Goal: Transaction & Acquisition: Purchase product/service

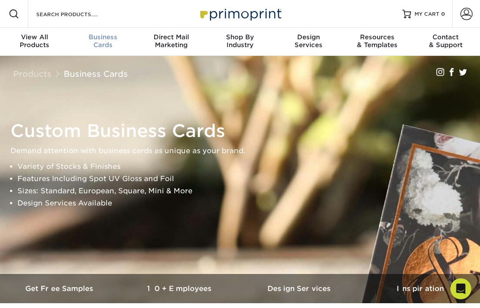
click at [99, 40] on span "Business" at bounding box center [103, 37] width 69 height 8
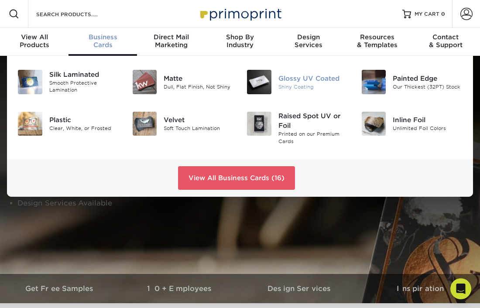
click at [287, 84] on div "Shiny Coating" at bounding box center [314, 86] width 70 height 7
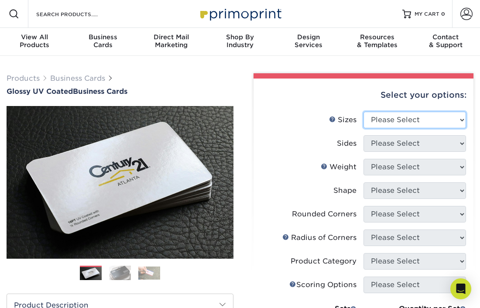
click at [449, 121] on select "Please Select 1.5" x 3.5" - Mini 1.75" x 3.5" - Mini 2" x 2" - Square 2" x 3" -…" at bounding box center [415, 120] width 103 height 17
select select "2.00x3.50"
click at [364, 112] on select "Please Select 1.5" x 3.5" - Mini 1.75" x 3.5" - Mini 2" x 2" - Square 2" x 3" -…" at bounding box center [415, 120] width 103 height 17
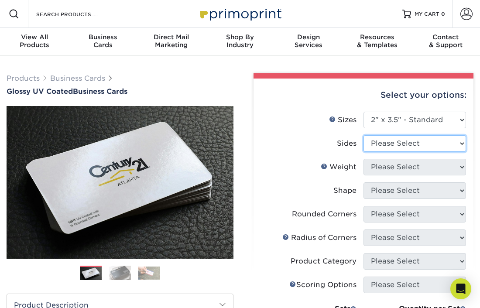
click at [451, 142] on select "Please Select Print Both Sides Print Front Only" at bounding box center [415, 143] width 103 height 17
select select "13abbda7-1d64-4f25-8bb2-c179b224825d"
click at [364, 135] on select "Please Select Print Both Sides Print Front Only" at bounding box center [415, 143] width 103 height 17
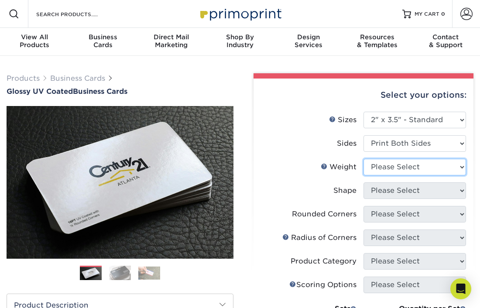
click at [448, 166] on select "Please Select 16PT 14PT" at bounding box center [415, 167] width 103 height 17
select select "16PT"
click at [364, 159] on select "Please Select 16PT 14PT" at bounding box center [415, 167] width 103 height 17
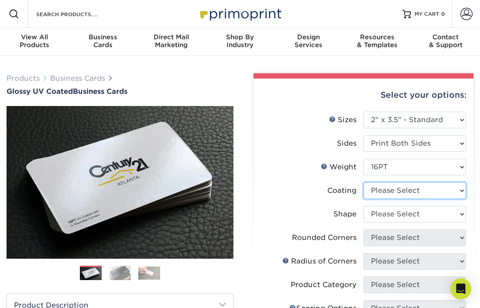
click at [441, 188] on select at bounding box center [415, 191] width 103 height 17
click at [364, 183] on select at bounding box center [415, 191] width 103 height 17
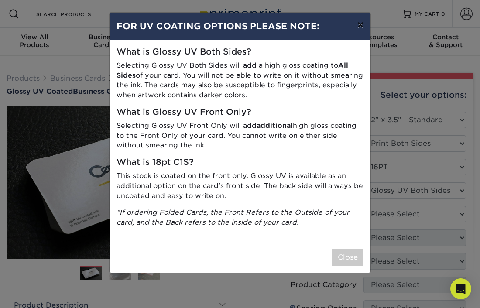
click at [358, 17] on button "×" at bounding box center [361, 25] width 20 height 24
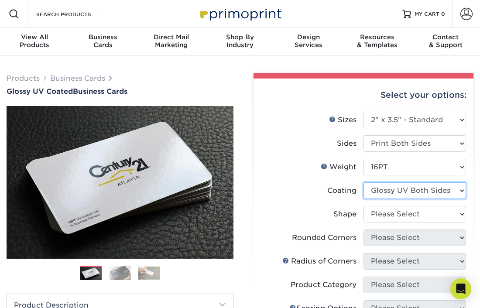
click at [458, 190] on select at bounding box center [415, 191] width 103 height 17
select select "1e8116af-acfc-44b1-83dc-8181aa338834"
click at [364, 183] on select at bounding box center [415, 191] width 103 height 17
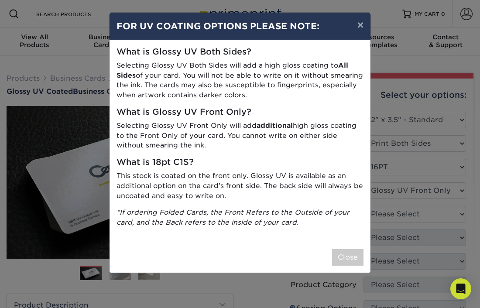
click at [454, 187] on div "× FOR UV COATING OPTIONS PLEASE NOTE: What is Glossy UV Both Sides? Selecting G…" at bounding box center [240, 154] width 480 height 308
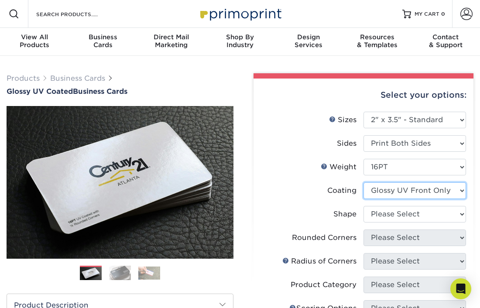
click at [456, 192] on select at bounding box center [415, 191] width 103 height 17
click at [364, 183] on select at bounding box center [415, 191] width 103 height 17
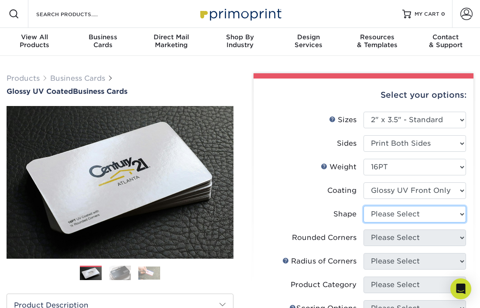
click at [454, 216] on select "Please Select Standard" at bounding box center [415, 214] width 103 height 17
select select "standard"
click at [364, 206] on select "Please Select Standard" at bounding box center [415, 214] width 103 height 17
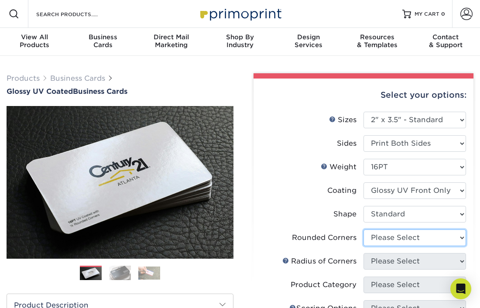
click at [454, 238] on select "Please Select Yes - Round 2 Corners Yes - Round 4 Corners No" at bounding box center [415, 238] width 103 height 17
select select "0"
click at [364, 230] on select "Please Select Yes - Round 2 Corners Yes - Round 4 Corners No" at bounding box center [415, 238] width 103 height 17
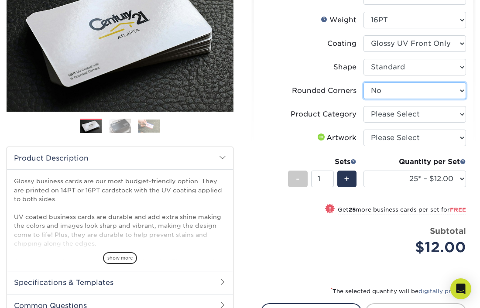
scroll to position [148, 0]
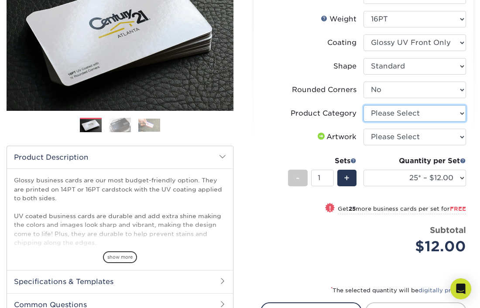
click at [457, 111] on select "Please Select Business Cards" at bounding box center [415, 113] width 103 height 17
select select "3b5148f1-0588-4f88-a218-97bcfdce65c1"
click at [364, 105] on select "Please Select Business Cards" at bounding box center [415, 113] width 103 height 17
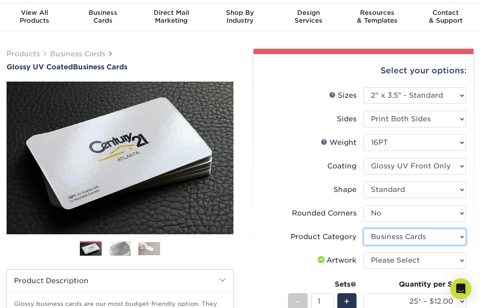
scroll to position [24, 0]
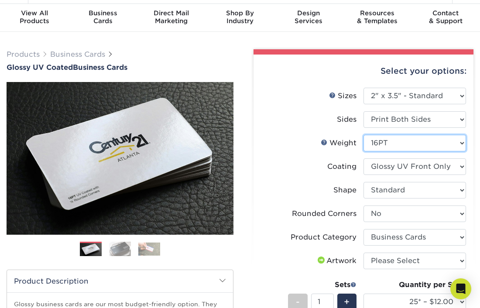
click at [449, 143] on select "Please Select 16PT 14PT" at bounding box center [415, 143] width 103 height 17
select select "14PT"
click at [364, 135] on select "Please Select 16PT 14PT" at bounding box center [415, 143] width 103 height 17
select select "-1"
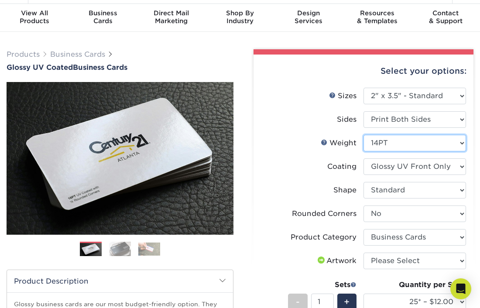
select select
select select "-1"
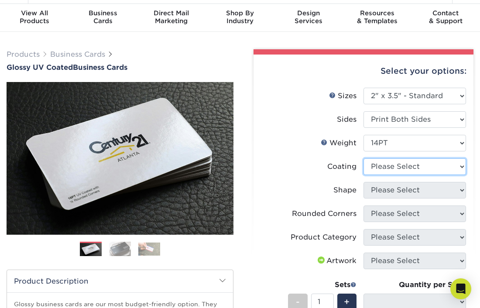
click at [459, 164] on select at bounding box center [415, 167] width 103 height 17
select select "1e8116af-acfc-44b1-83dc-8181aa338834"
click at [364, 159] on select at bounding box center [415, 167] width 103 height 17
select select
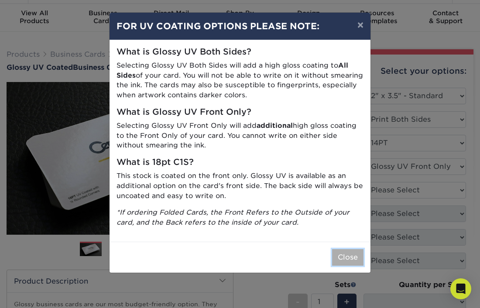
click at [348, 257] on button "Close" at bounding box center [347, 257] width 31 height 17
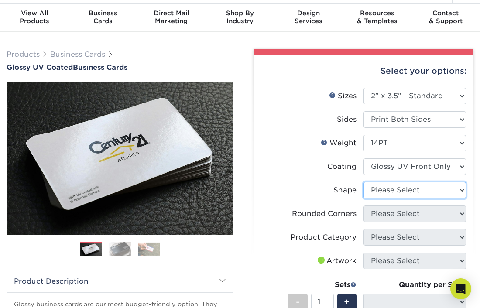
click at [454, 188] on select "Please Select Standard" at bounding box center [415, 190] width 103 height 17
select select "standard"
click at [364, 182] on select "Please Select Standard" at bounding box center [415, 190] width 103 height 17
select select
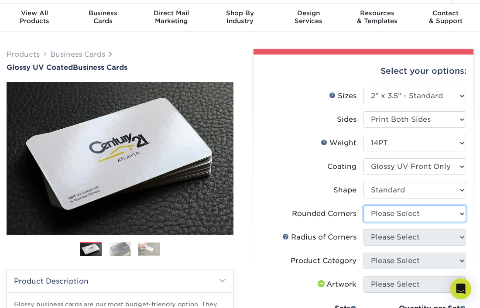
click at [460, 210] on select "Please Select Yes - Round 2 Corners Yes - Round 4 Corners No" at bounding box center [415, 214] width 103 height 17
select select "0"
click at [364, 206] on select "Please Select Yes - Round 2 Corners Yes - Round 4 Corners No" at bounding box center [415, 214] width 103 height 17
select select "-1"
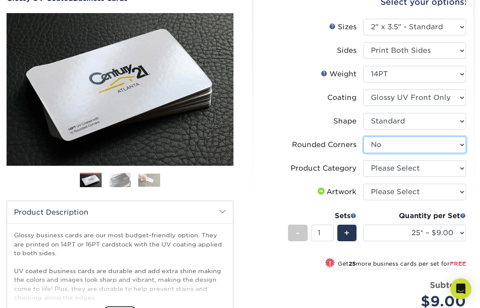
scroll to position [93, 0]
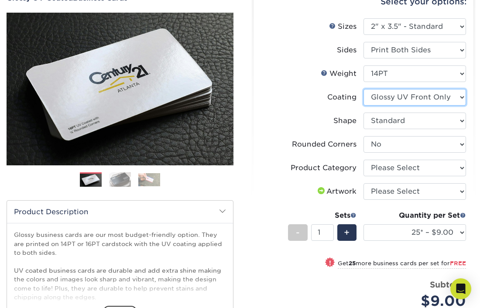
click at [465, 97] on select at bounding box center [415, 97] width 103 height 17
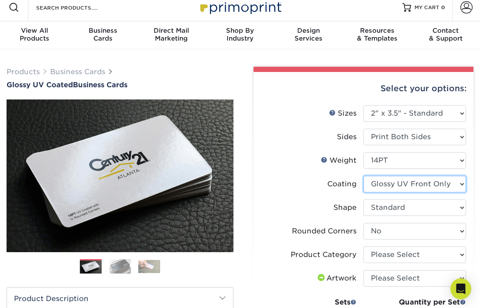
scroll to position [6, 0]
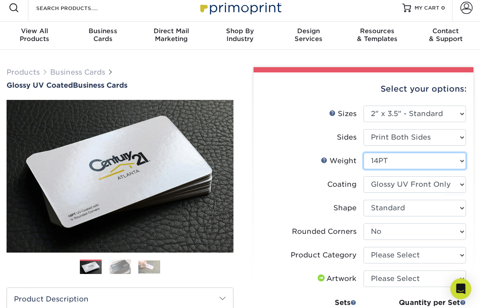
click at [460, 162] on select "Please Select 16PT 14PT" at bounding box center [415, 161] width 103 height 17
select select "16PT"
click at [364, 153] on select "Please Select 16PT 14PT" at bounding box center [415, 161] width 103 height 17
select select "-1"
select select
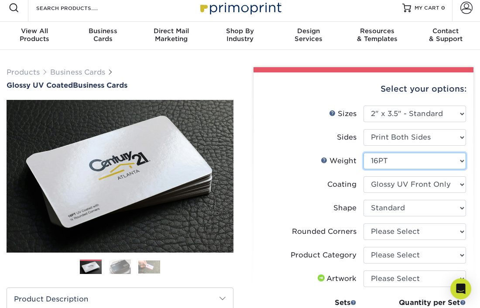
select select "-1"
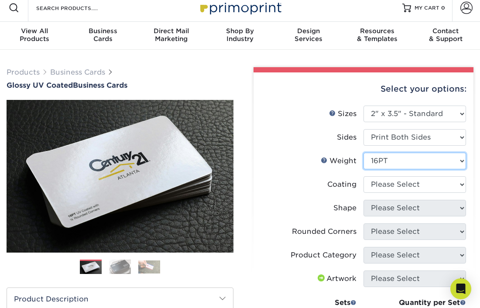
click at [451, 161] on select "Please Select 16PT 14PT" at bounding box center [415, 161] width 103 height 17
select select "14PT"
click at [364, 153] on select "Please Select 16PT 14PT" at bounding box center [415, 161] width 103 height 17
select select
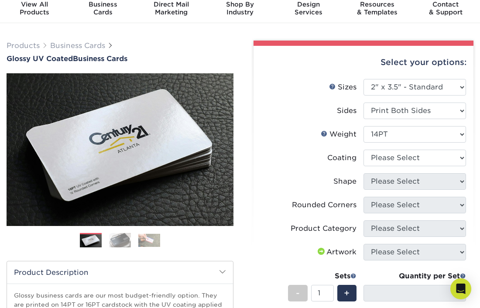
scroll to position [34, 0]
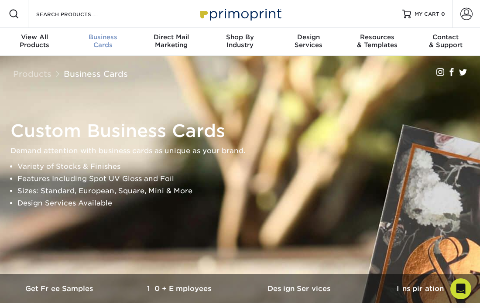
click at [100, 39] on span "Business" at bounding box center [103, 37] width 69 height 8
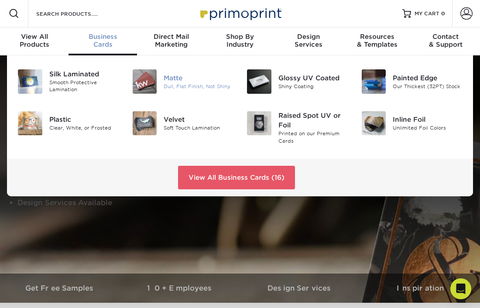
click at [187, 86] on div "Dull, Flat Finish, Not Shiny" at bounding box center [199, 86] width 70 height 7
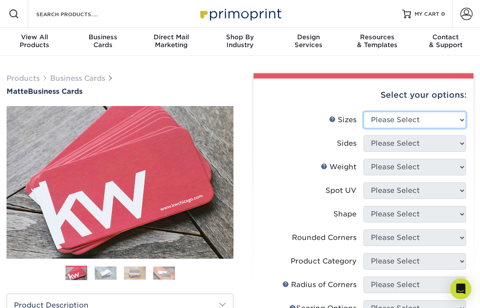
click at [449, 121] on select "Please Select 1.5" x 3.5" - Mini 1.75" x 3.5" - Mini 2" x 2" - Square 2" x 3" -…" at bounding box center [415, 120] width 103 height 17
select select "2.00x3.50"
click at [364, 112] on select "Please Select 1.5" x 3.5" - Mini 1.75" x 3.5" - Mini 2" x 2" - Square 2" x 3" -…" at bounding box center [415, 120] width 103 height 17
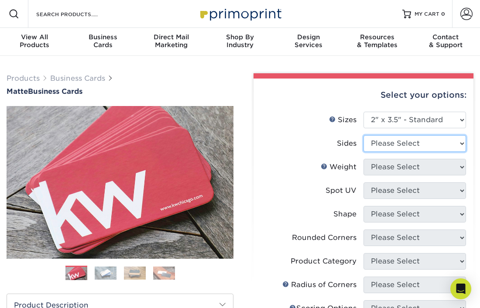
click at [449, 143] on select "Please Select Print Both Sides Print Front Only" at bounding box center [415, 143] width 103 height 17
select select "13abbda7-1d64-4f25-8bb2-c179b224825d"
click at [364, 135] on select "Please Select Print Both Sides Print Front Only" at bounding box center [415, 143] width 103 height 17
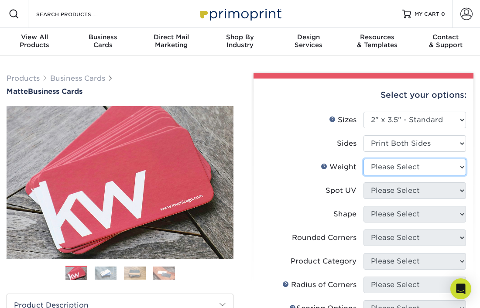
click at [449, 167] on select "Please Select 16PT 14PT" at bounding box center [415, 167] width 103 height 17
select select "14PT"
click at [364, 159] on select "Please Select 16PT 14PT" at bounding box center [415, 167] width 103 height 17
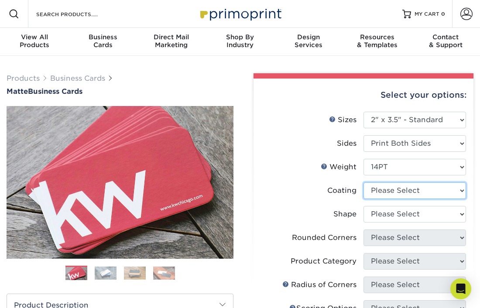
click at [451, 191] on select at bounding box center [415, 191] width 103 height 17
select select "121bb7b5-3b4d-429f-bd8d-bbf80e953313"
click at [364, 183] on select at bounding box center [415, 191] width 103 height 17
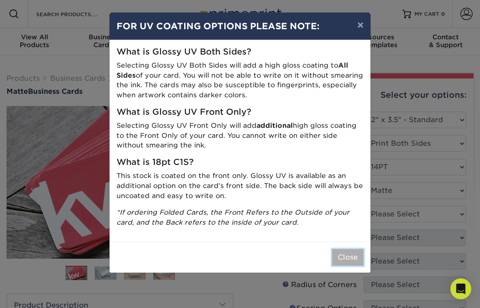
click at [350, 256] on button "Close" at bounding box center [347, 257] width 31 height 17
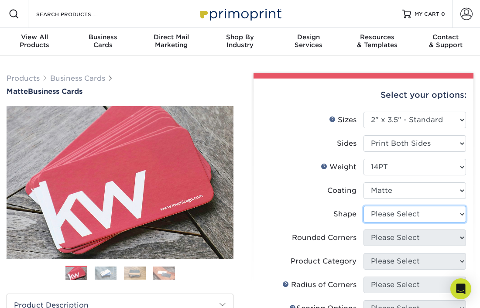
click at [454, 214] on select "Please Select Standard" at bounding box center [415, 214] width 103 height 17
select select "standard"
click at [364, 206] on select "Please Select Standard" at bounding box center [415, 214] width 103 height 17
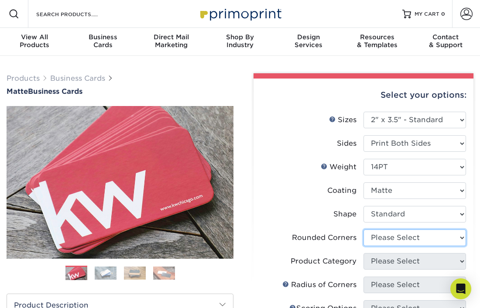
click at [452, 239] on select "Please Select Yes - Round 2 Corners Yes - Round 4 Corners No" at bounding box center [415, 238] width 103 height 17
select select "0"
click at [364, 230] on select "Please Select Yes - Round 2 Corners Yes - Round 4 Corners No" at bounding box center [415, 238] width 103 height 17
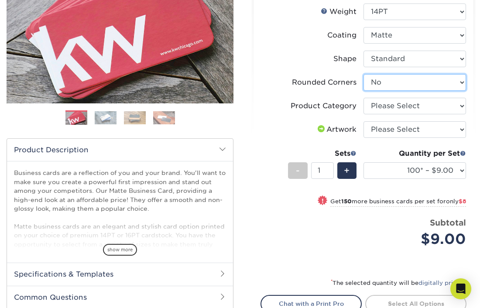
scroll to position [157, 0]
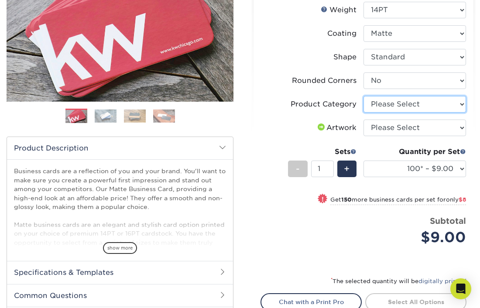
click at [456, 106] on select "Please Select Business Cards" at bounding box center [415, 104] width 103 height 17
select select "3b5148f1-0588-4f88-a218-97bcfdce65c1"
click at [364, 96] on select "Please Select Business Cards" at bounding box center [415, 104] width 103 height 17
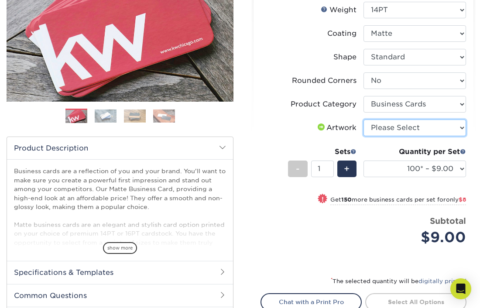
click at [460, 129] on select "Please Select I will upload files I need a design - $100" at bounding box center [415, 128] width 103 height 17
select select "upload"
click at [364, 120] on select "Please Select I will upload files I need a design - $100" at bounding box center [415, 128] width 103 height 17
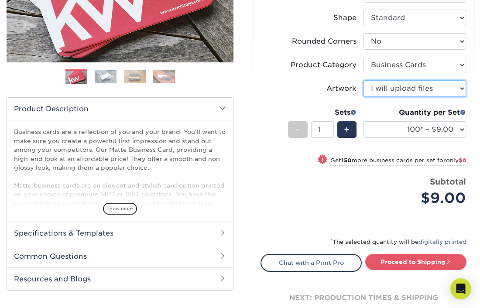
scroll to position [207, 0]
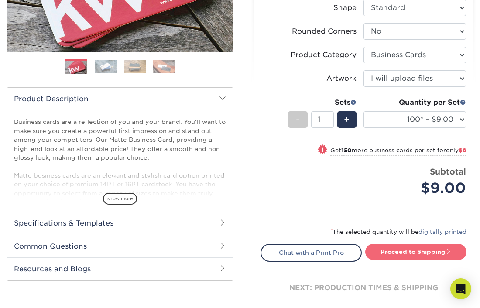
click at [418, 255] on link "Proceed to Shipping" at bounding box center [416, 252] width 101 height 16
type input "Set 1"
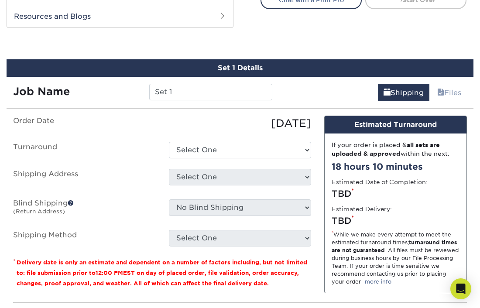
scroll to position [461, 0]
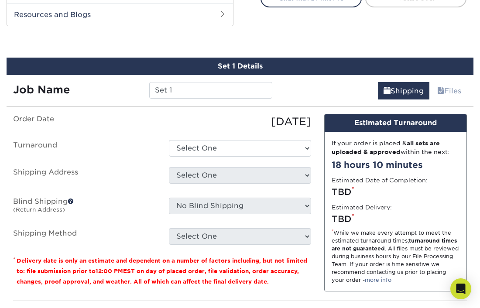
click at [66, 200] on label "Blind Shipping (Return Address)" at bounding box center [85, 208] width 156 height 20
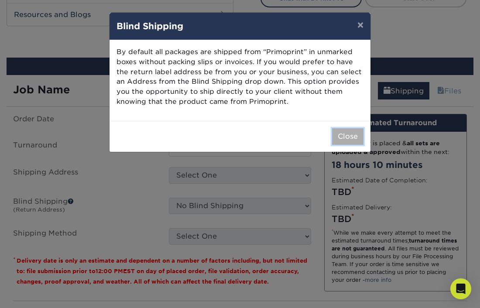
click at [353, 142] on button "Close" at bounding box center [347, 136] width 31 height 17
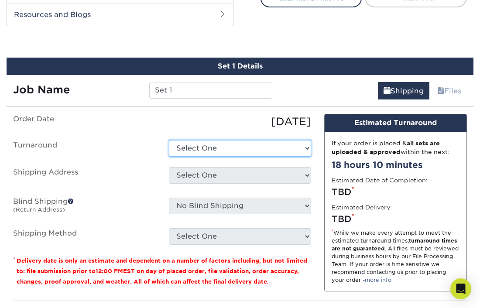
click at [277, 147] on select "Select One 2-4 Business Days 2 Day Next Business Day" at bounding box center [240, 148] width 143 height 17
select select "e6dc3f44-811f-4023-acdf-8cd9144995fc"
click at [169, 140] on select "Select One 2-4 Business Days 2 Day Next Business Day" at bounding box center [240, 148] width 143 height 17
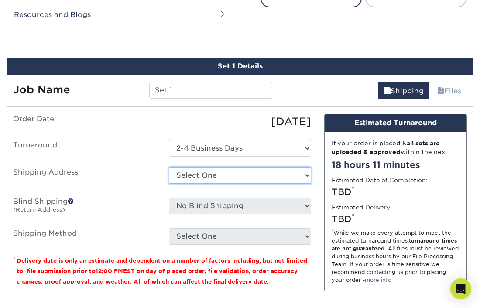
click at [298, 173] on select "Select One + Add New Address - Login" at bounding box center [240, 175] width 143 height 17
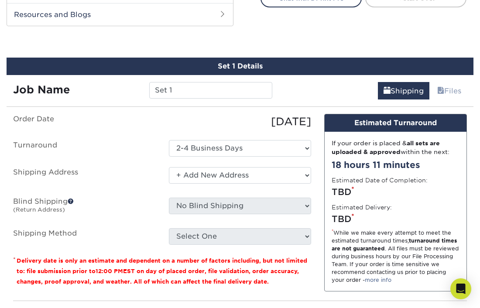
click at [169, 167] on select "Select One + Add New Address - Login" at bounding box center [240, 175] width 143 height 17
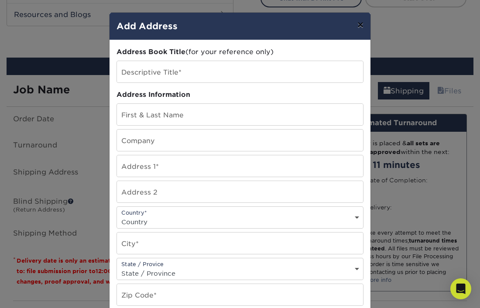
click at [362, 24] on button "×" at bounding box center [361, 25] width 20 height 24
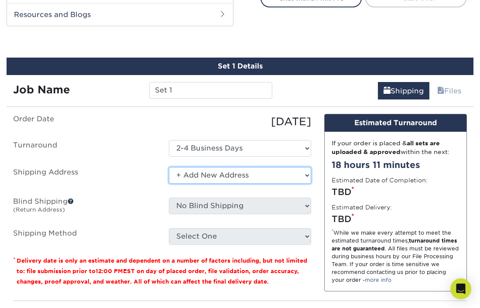
click at [291, 170] on select "Select One + Add New Address - Login" at bounding box center [240, 175] width 143 height 17
click at [169, 167] on select "Select One + Add New Address - Login" at bounding box center [240, 175] width 143 height 17
click at [284, 171] on select "Select One + Add New Address - Login" at bounding box center [240, 175] width 143 height 17
click at [169, 167] on select "Select One + Add New Address - Login" at bounding box center [240, 175] width 143 height 17
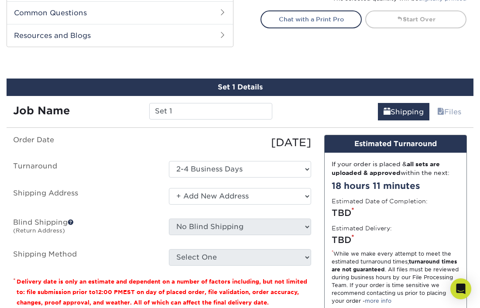
scroll to position [438, 0]
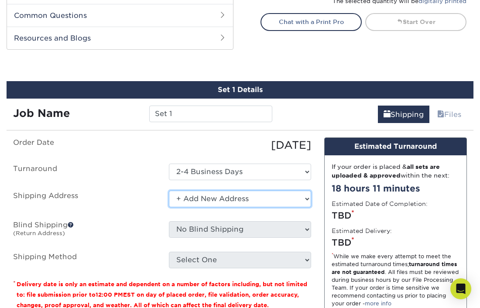
click at [302, 200] on select "Select One + Add New Address - Login" at bounding box center [240, 199] width 143 height 17
click at [169, 191] on select "Select One + Add New Address - Login" at bounding box center [240, 199] width 143 height 17
click at [194, 198] on select "Select One + Add New Address - Login" at bounding box center [240, 199] width 143 height 17
click at [169, 191] on select "Select One + Add New Address - Login" at bounding box center [240, 199] width 143 height 17
click at [297, 197] on select "Select One + Add New Address - Login" at bounding box center [240, 199] width 143 height 17
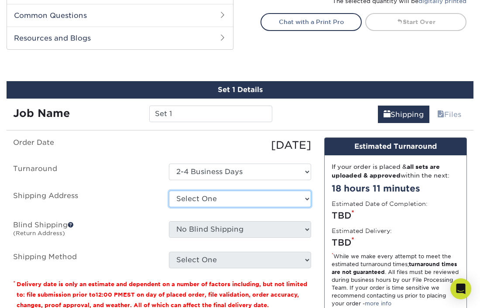
select select "newaddress"
click at [169, 191] on select "Select One + Add New Address - Login" at bounding box center [240, 199] width 143 height 17
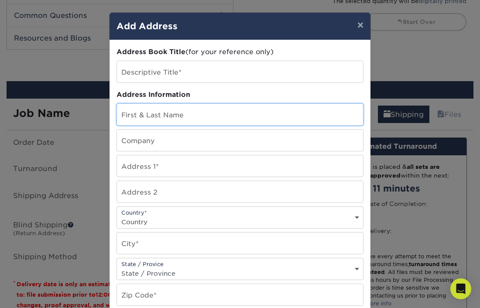
click at [242, 115] on input "text" at bounding box center [240, 114] width 246 height 21
type input "[PERSON_NAME]"
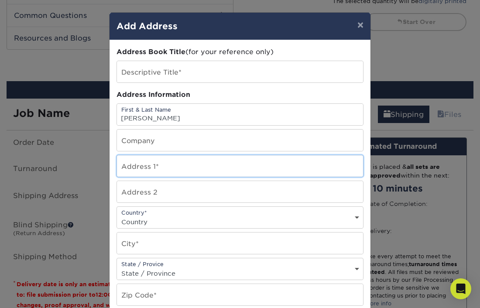
click at [242, 166] on input "text" at bounding box center [240, 166] width 246 height 21
type input "[STREET_ADDRESS]"
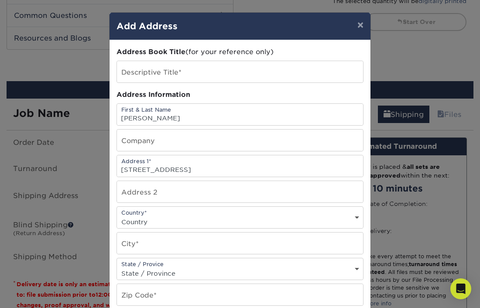
click at [299, 219] on select "Country [GEOGRAPHIC_DATA] [GEOGRAPHIC_DATA] ----------------------------- [GEOG…" at bounding box center [240, 222] width 246 height 13
select select "US"
click at [117, 216] on select "Country [GEOGRAPHIC_DATA] [GEOGRAPHIC_DATA] ----------------------------- [GEOG…" at bounding box center [240, 222] width 246 height 13
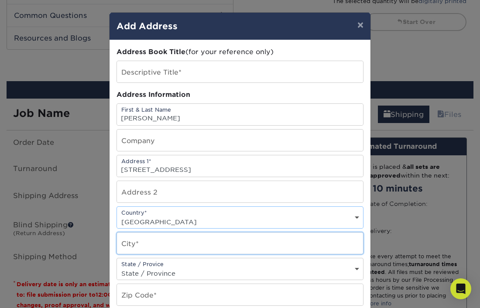
click at [279, 242] on input "text" at bounding box center [240, 243] width 246 height 21
type input "c"
type input "Curwensville"
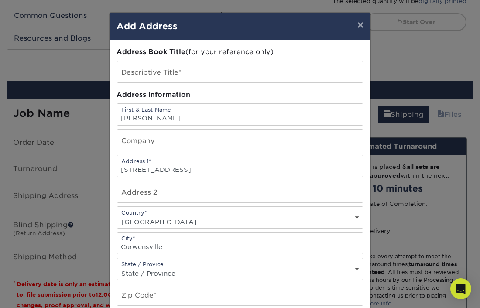
click at [349, 271] on select "State / Province [US_STATE] [US_STATE] [US_STATE] [US_STATE] [US_STATE] [US_STA…" at bounding box center [240, 273] width 246 height 13
select select "PA"
click at [117, 267] on select "State / Province [US_STATE] [US_STATE] [US_STATE] [US_STATE] [US_STATE] [US_STA…" at bounding box center [240, 273] width 246 height 13
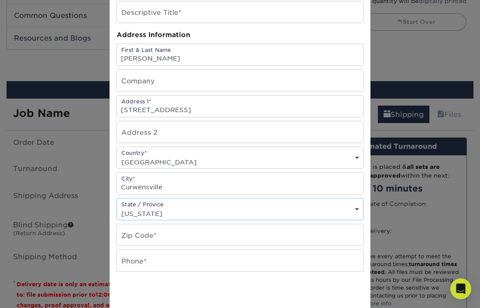
scroll to position [60, 0]
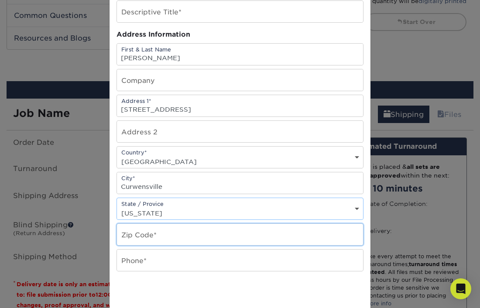
click at [287, 232] on input "text" at bounding box center [240, 234] width 246 height 21
type input "16833"
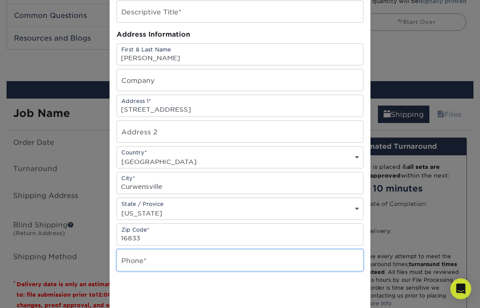
click at [327, 262] on input "text" at bounding box center [240, 260] width 246 height 21
type input "7"
type input "8144969561"
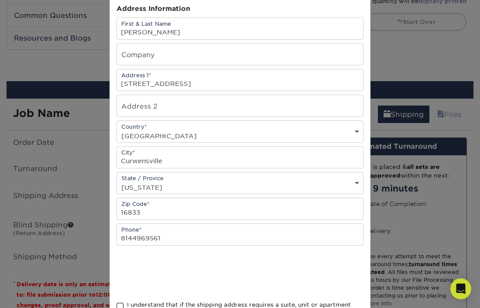
scroll to position [76, 0]
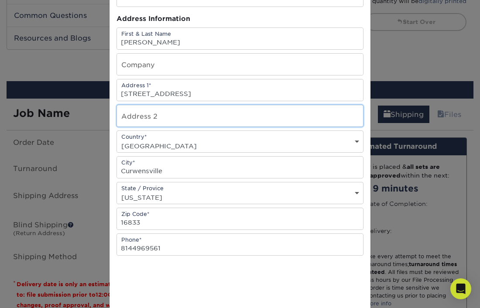
click at [230, 115] on input "text" at bounding box center [240, 115] width 246 height 21
type input "Apt 201"
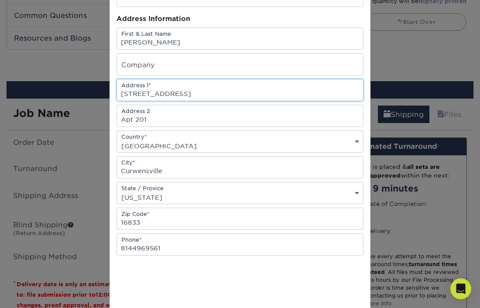
click at [210, 94] on input "[STREET_ADDRESS]" at bounding box center [240, 89] width 246 height 21
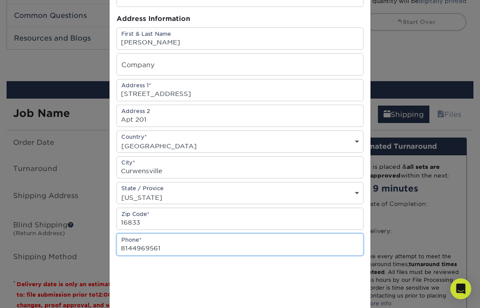
click at [309, 243] on input "8144969561" at bounding box center [240, 244] width 246 height 21
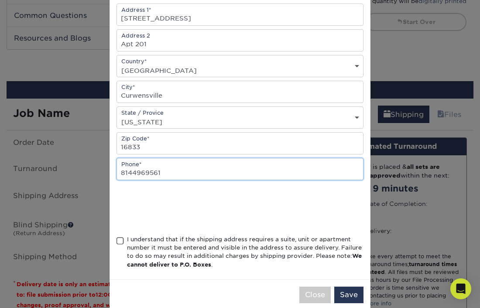
scroll to position [164, 0]
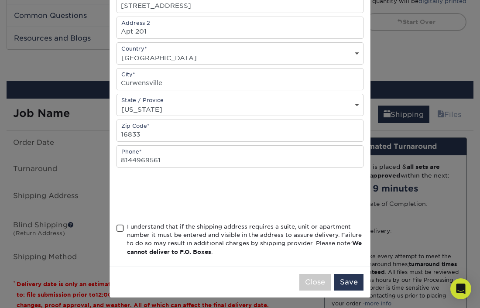
click at [120, 227] on span at bounding box center [120, 229] width 7 height 8
click at [0, 0] on input "I understand that if the shipping address requires a suite, unit or apartment n…" at bounding box center [0, 0] width 0 height 0
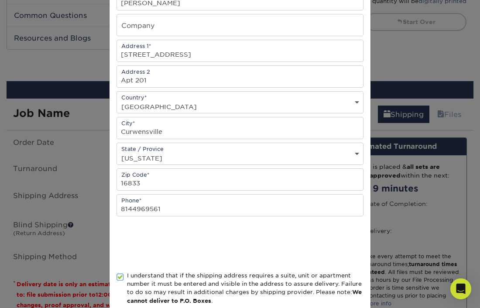
scroll to position [114, 0]
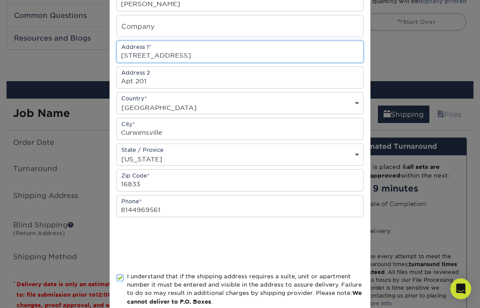
click at [251, 53] on input "[STREET_ADDRESS]" at bounding box center [240, 51] width 246 height 21
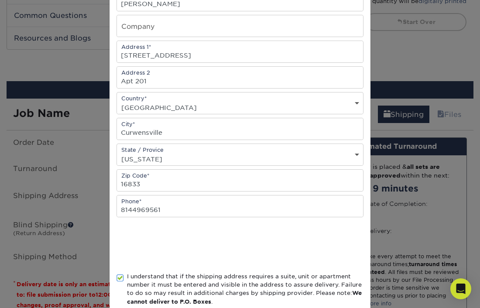
click at [301, 102] on select "Country [GEOGRAPHIC_DATA] [GEOGRAPHIC_DATA] ----------------------------- [GEOG…" at bounding box center [240, 107] width 246 height 13
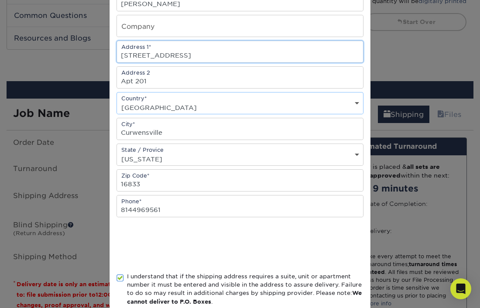
click at [283, 53] on input "[STREET_ADDRESS]" at bounding box center [240, 51] width 246 height 21
type input "[STREET_ADDRESS]"
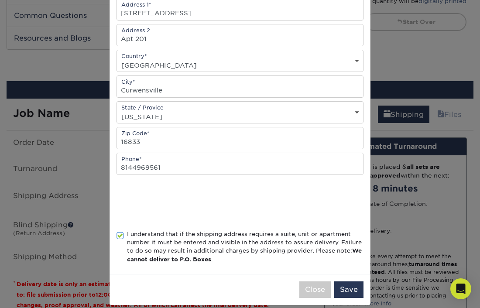
scroll to position [164, 0]
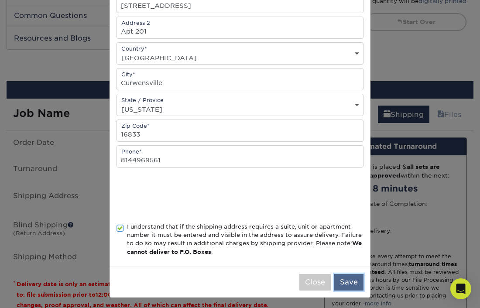
click at [349, 280] on button "Save" at bounding box center [349, 282] width 29 height 17
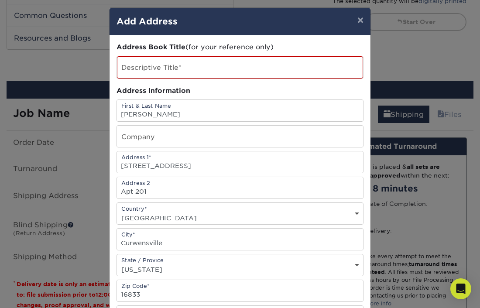
scroll to position [4, 0]
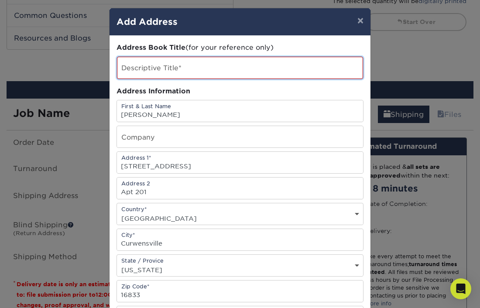
click at [262, 68] on input "text" at bounding box center [240, 68] width 246 height 22
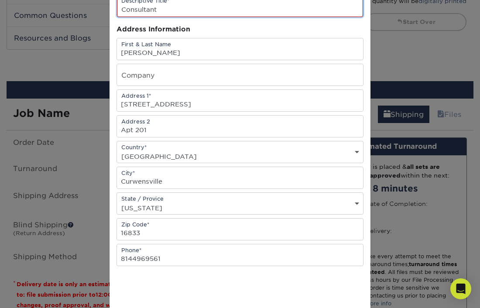
scroll to position [165, 0]
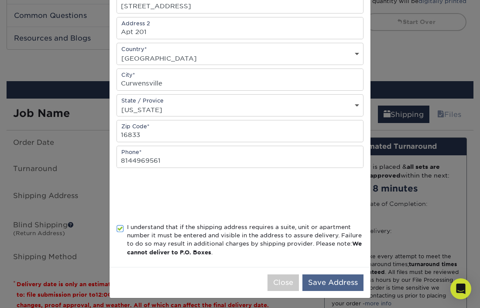
type input "Consultant"
click at [338, 279] on button "Save Address" at bounding box center [333, 283] width 61 height 17
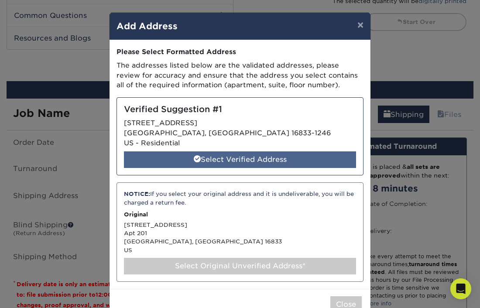
click at [301, 159] on div "Select Verified Address" at bounding box center [240, 160] width 232 height 17
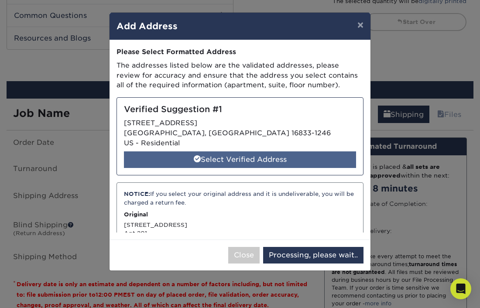
select select "285634"
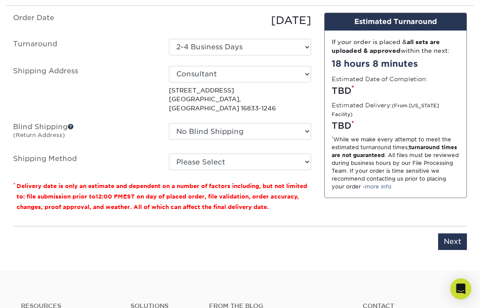
scroll to position [563, 0]
click at [301, 154] on select "Please Select Ground Shipping (+$7.84) 3 Day Shipping Service (+$24.92) 2 Day A…" at bounding box center [240, 162] width 143 height 17
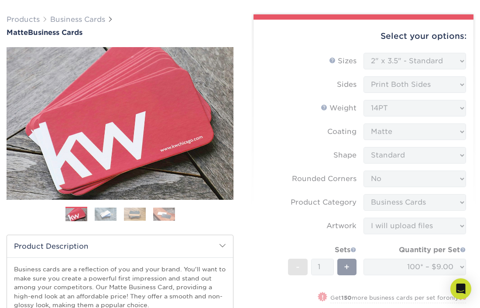
scroll to position [0, 0]
